Goal: Task Accomplishment & Management: Manage account settings

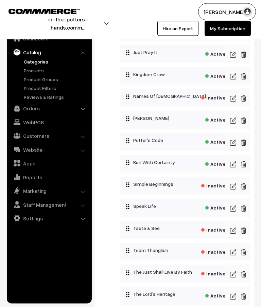
scroll to position [487, 0]
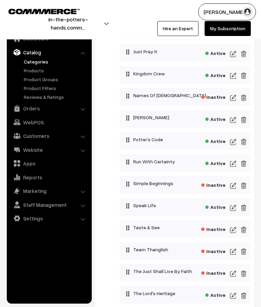
click at [236, 212] on img at bounding box center [233, 208] width 6 height 8
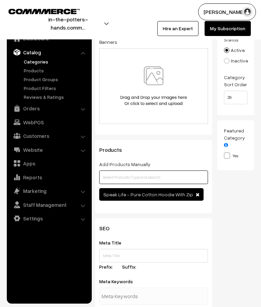
click at [181, 174] on input "text" at bounding box center [153, 178] width 109 height 14
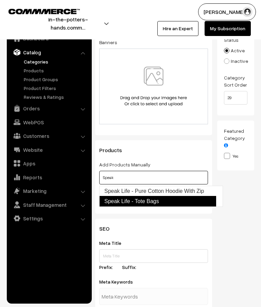
click at [159, 202] on link "Speak Life - Tote Bags" at bounding box center [157, 201] width 117 height 11
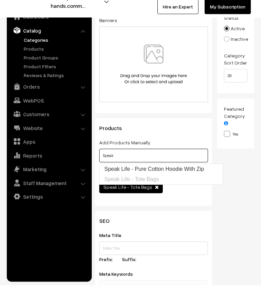
type input "Speak"
click at [245, 179] on div "Thumbnail Drag and drop a file here or click Ooops, something wrong appended. 1…" at bounding box center [238, 104] width 43 height 258
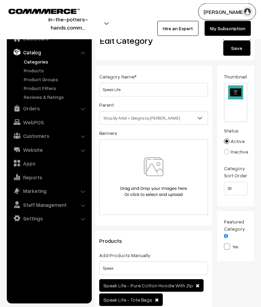
scroll to position [0, 0]
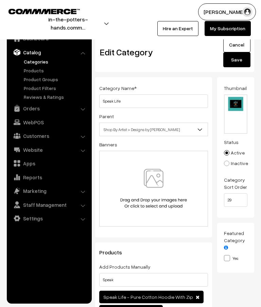
click at [241, 59] on button "Save" at bounding box center [236, 59] width 27 height 15
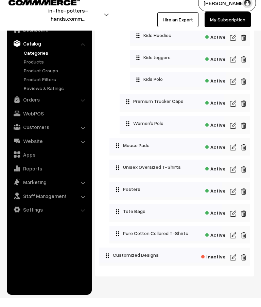
scroll to position [1023, 0]
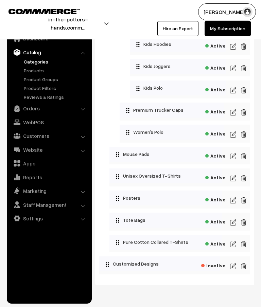
click at [235, 227] on img at bounding box center [233, 223] width 6 height 8
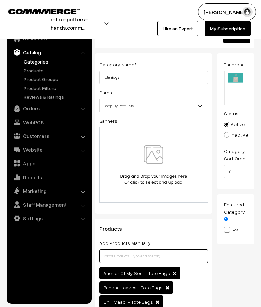
click at [184, 259] on input "text" at bounding box center [153, 257] width 109 height 14
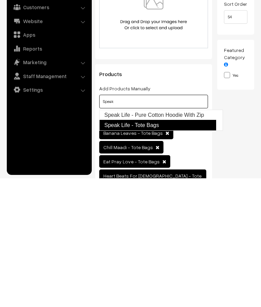
click at [162, 249] on link "Speak Life - Tote Bags" at bounding box center [157, 254] width 117 height 11
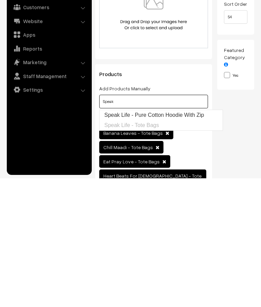
type input "Speak"
click at [253, 162] on div "Thumbnail Drag and drop a file here or click Ooops, something wrong appended. 1…" at bounding box center [238, 203] width 43 height 351
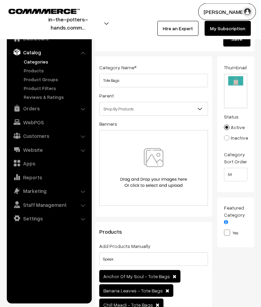
scroll to position [0, 0]
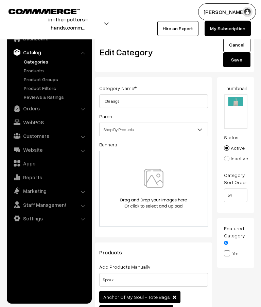
click at [243, 65] on button "Save" at bounding box center [236, 59] width 27 height 15
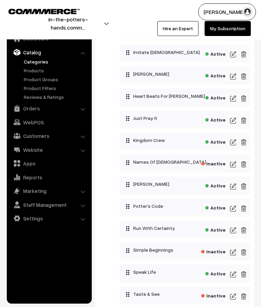
scroll to position [420, 0]
click at [236, 141] on img at bounding box center [233, 143] width 6 height 8
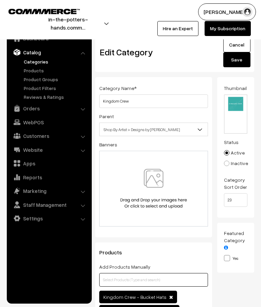
click at [141, 276] on input "text" at bounding box center [153, 280] width 109 height 14
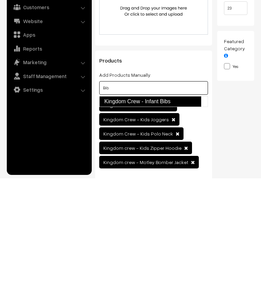
click at [169, 225] on link "Kingdom Crew - Infant Bibs" at bounding box center [150, 230] width 102 height 11
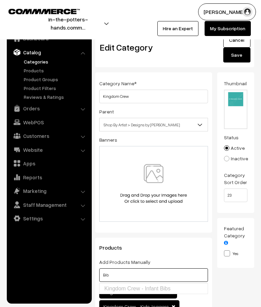
scroll to position [0, 0]
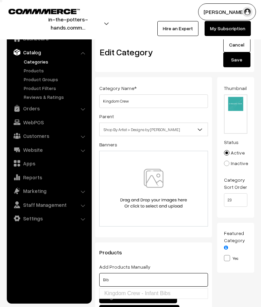
type input "Bib"
click at [242, 63] on button "Save" at bounding box center [236, 59] width 27 height 15
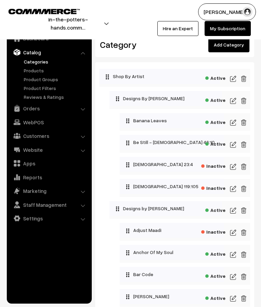
click at [234, 48] on link "Add Category" at bounding box center [228, 44] width 41 height 15
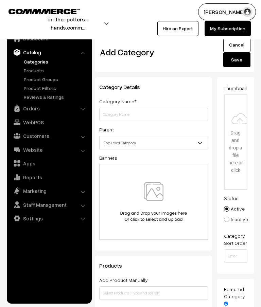
click at [147, 114] on input "text" at bounding box center [153, 115] width 109 height 14
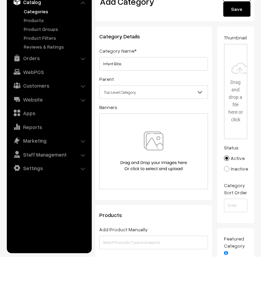
type input "Infant Bibs"
click at [199, 139] on b at bounding box center [200, 142] width 7 height 7
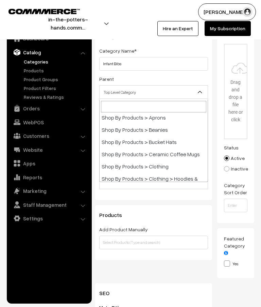
scroll to position [773, 0]
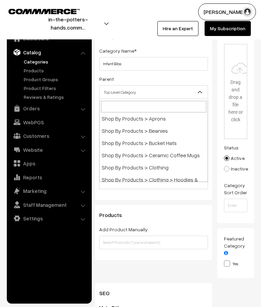
select select "53"
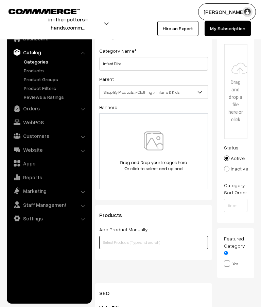
click at [146, 243] on input "text" at bounding box center [153, 243] width 109 height 14
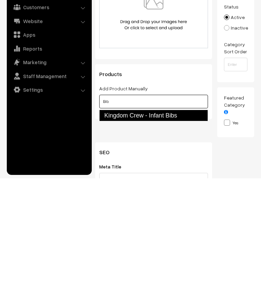
click at [180, 239] on link "Kingdom Crew - Infant Bibs" at bounding box center [153, 245] width 109 height 12
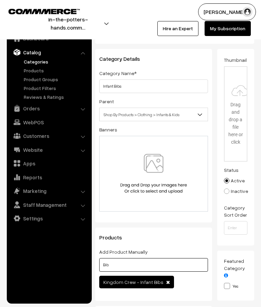
scroll to position [0, 0]
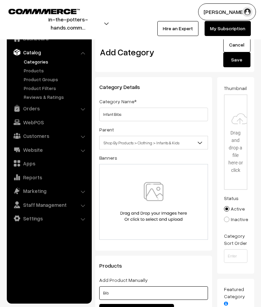
type input "Bib"
click at [235, 136] on input "file" at bounding box center [236, 142] width 22 height 94
type input "C:\fakepath\Bibs.png"
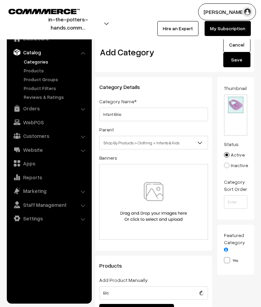
click at [240, 58] on button "Save" at bounding box center [236, 59] width 27 height 15
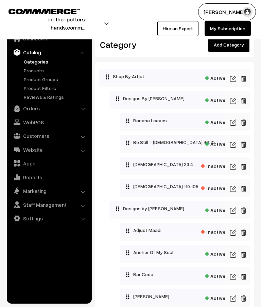
click at [35, 52] on link "Catalog" at bounding box center [49, 52] width 81 height 12
click at [81, 52] on link "Catalog" at bounding box center [49, 52] width 81 height 12
click at [31, 49] on link "Catalog" at bounding box center [49, 52] width 81 height 12
click at [105, 23] on button "in-the-potters-hands.comm…" at bounding box center [68, 23] width 115 height 17
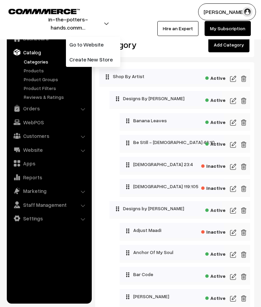
click at [190, 52] on div "Dashboard / Category Category Add Category" at bounding box center [174, 42] width 159 height 32
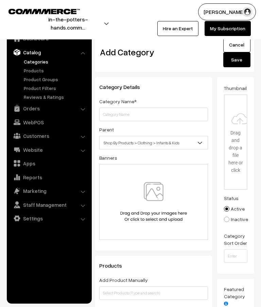
select select "53"
click at [239, 44] on link "Cancel" at bounding box center [236, 44] width 27 height 15
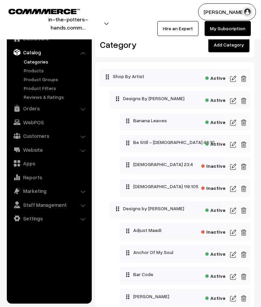
click at [35, 151] on link "Website" at bounding box center [49, 150] width 81 height 12
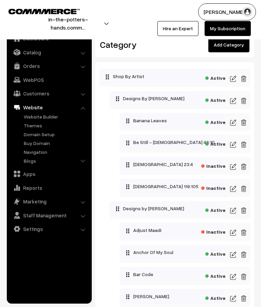
click at [50, 118] on link "Website Builder" at bounding box center [55, 116] width 67 height 7
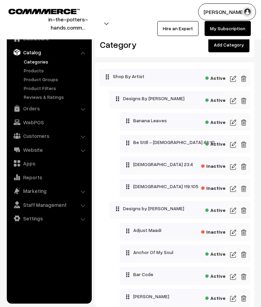
click at [104, 23] on button "in-the-potters-hands.comm…" at bounding box center [68, 23] width 115 height 17
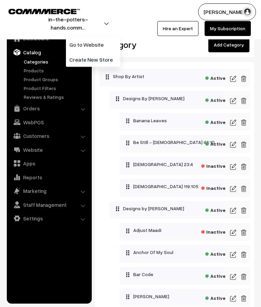
click at [51, 265] on ul "Dashboard Catalog" at bounding box center [49, 165] width 85 height 277
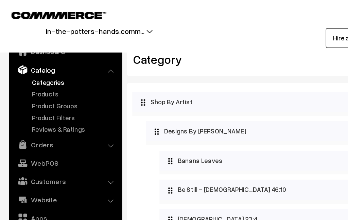
click at [109, 25] on button "in-the-potters-hands.comm…" at bounding box center [72, 23] width 122 height 17
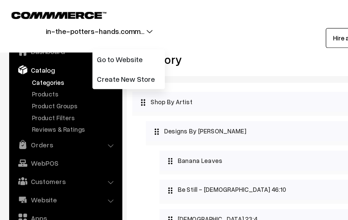
click at [41, 39] on link "Dashboard" at bounding box center [49, 38] width 81 height 12
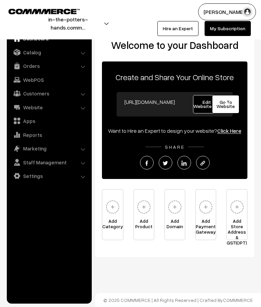
click at [181, 220] on span "Add Domain" at bounding box center [175, 226] width 20 height 14
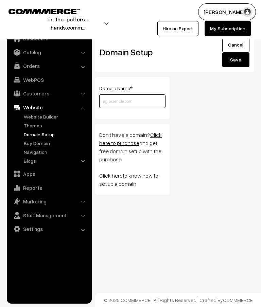
click at [143, 102] on input "text" at bounding box center [132, 102] width 66 height 14
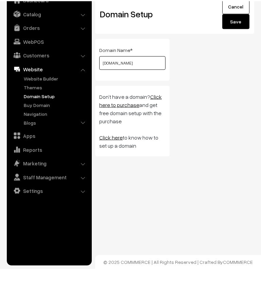
type input "[DOMAIN_NAME]"
click at [117, 172] on link "Click here" at bounding box center [110, 175] width 23 height 7
